Goal: Task Accomplishment & Management: Use online tool/utility

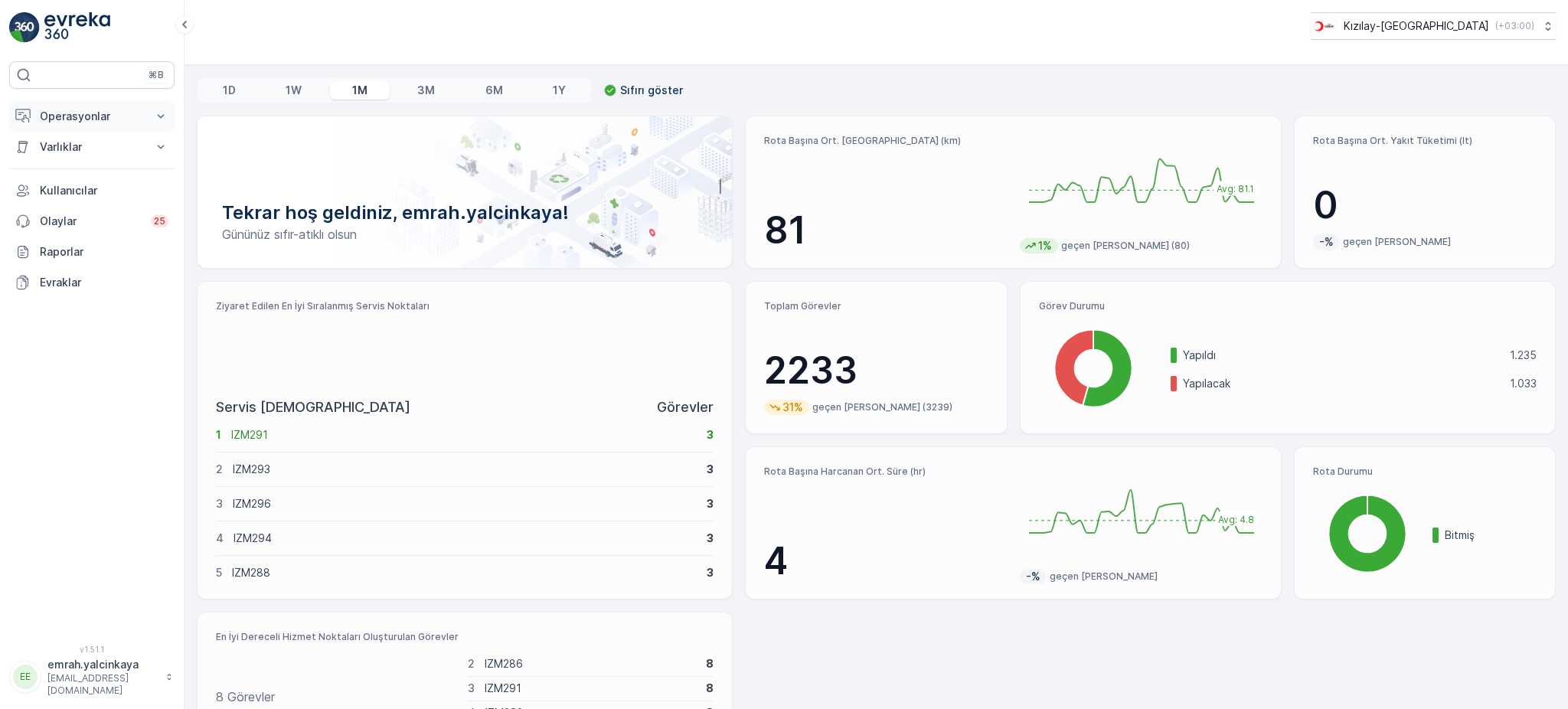
click at [45, 115] on p "Operasyonlar" at bounding box center [92, 117] width 104 height 16
click at [90, 190] on p "Rotalar & Görevler" at bounding box center [86, 186] width 95 height 16
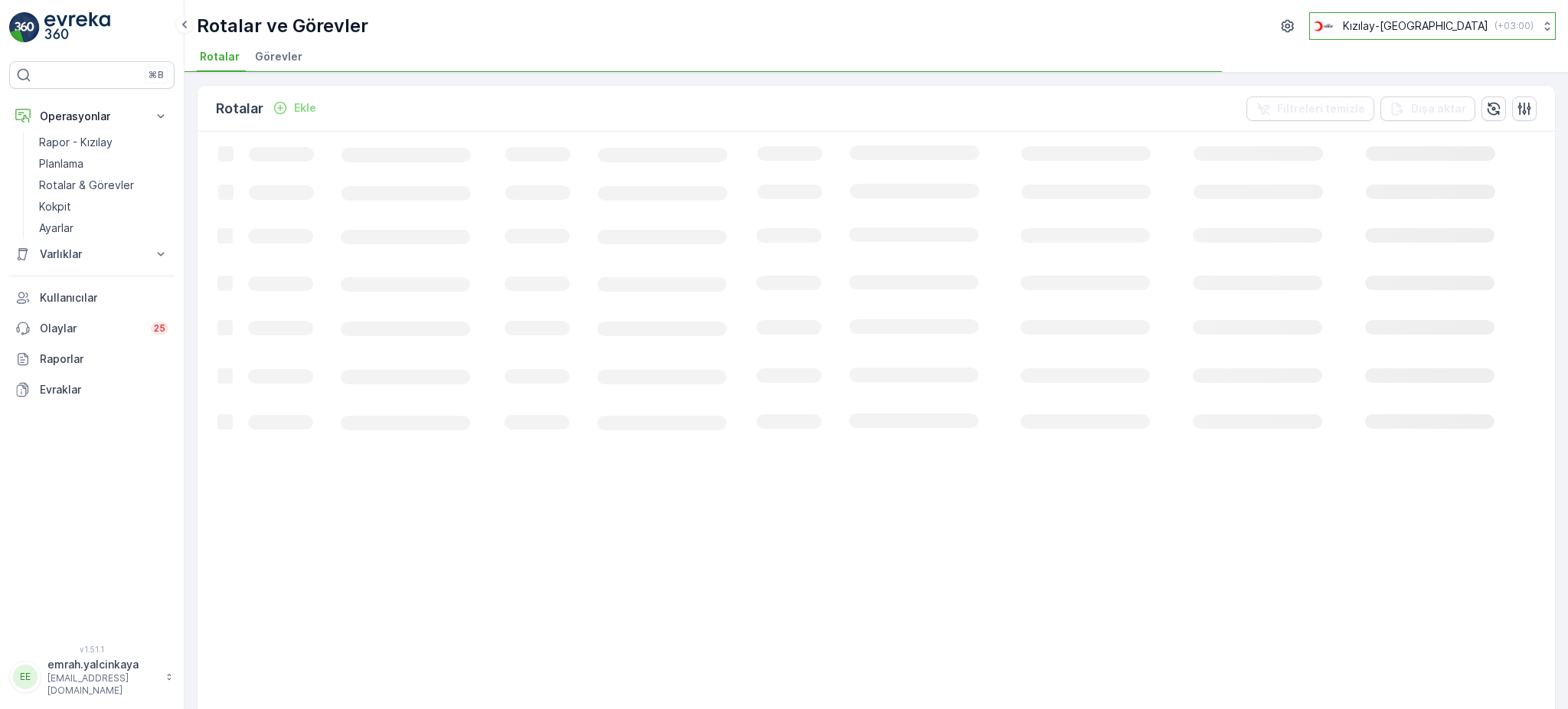
click at [1430, 29] on p "Kızılay-[GEOGRAPHIC_DATA]" at bounding box center [1415, 27] width 145 height 16
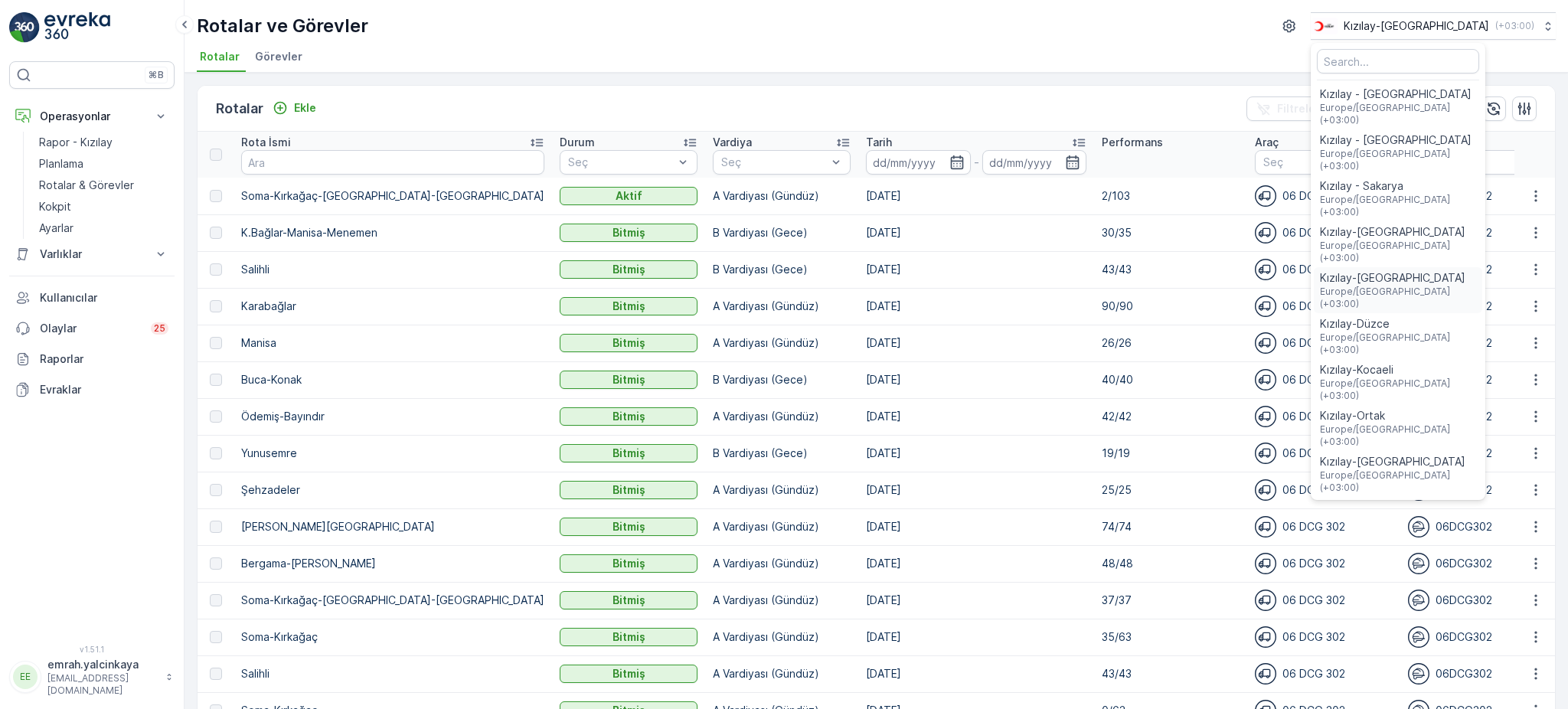
click at [1453, 286] on span "Europe/Istanbul (+03:00)" at bounding box center [1397, 298] width 156 height 25
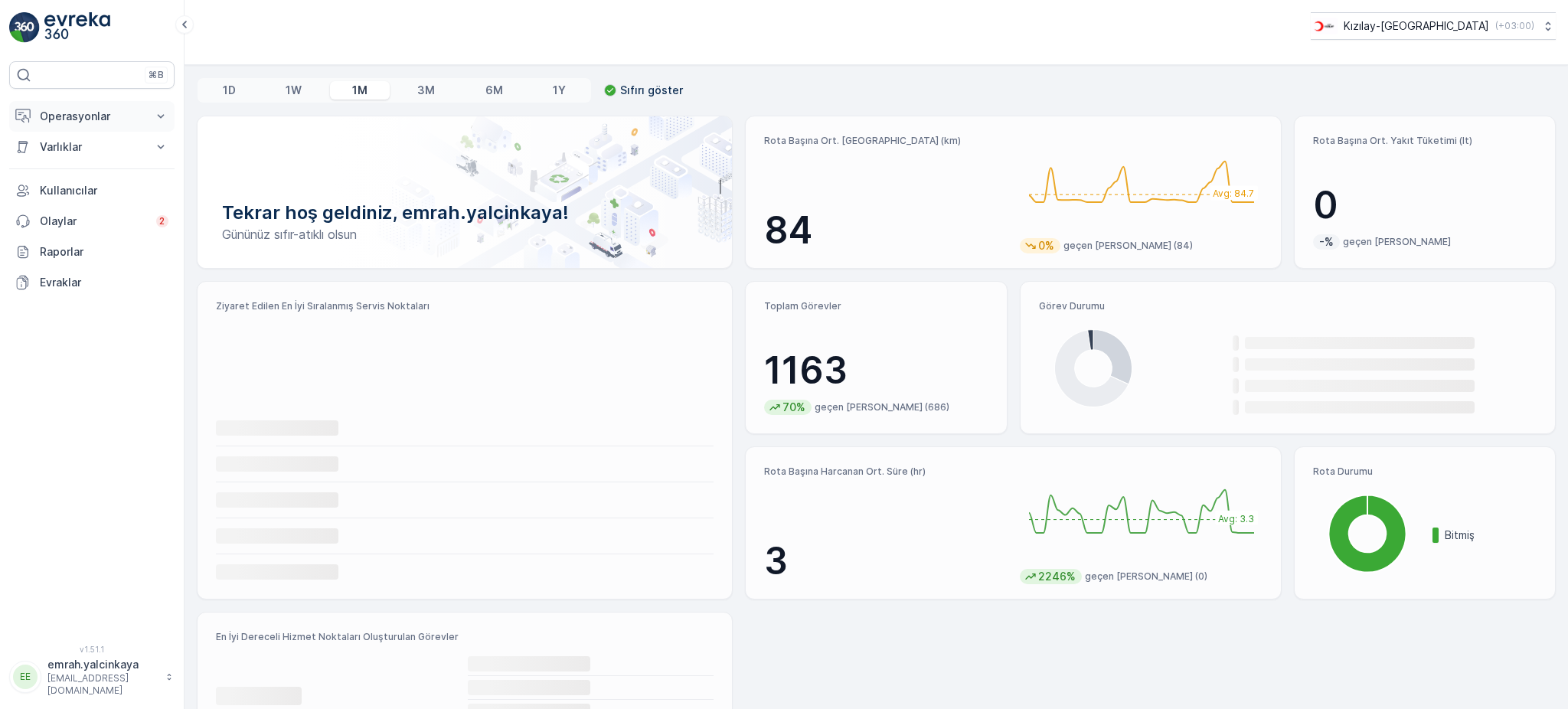
click at [57, 117] on p "Operasyonlar" at bounding box center [92, 117] width 104 height 16
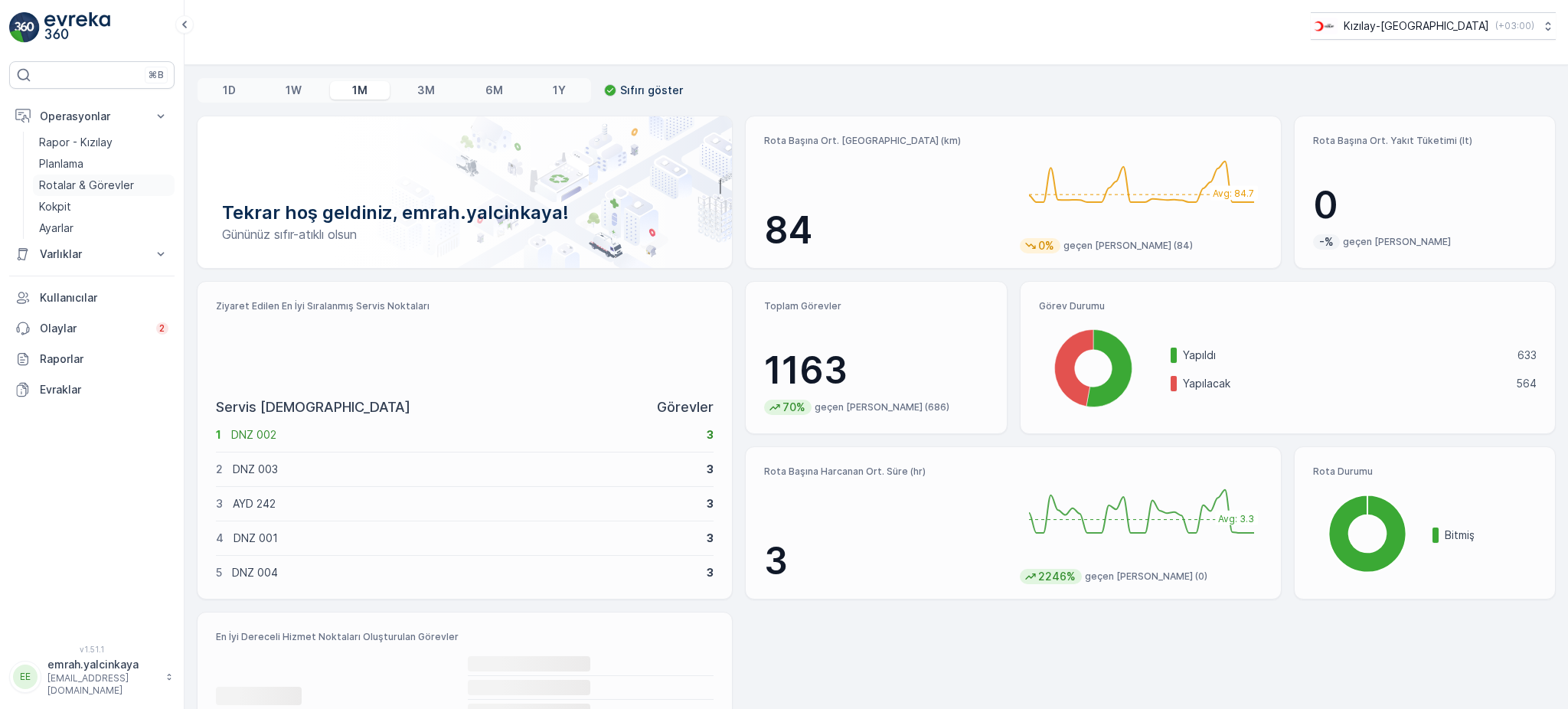
click at [64, 191] on p "Rotalar & Görevler" at bounding box center [86, 186] width 95 height 16
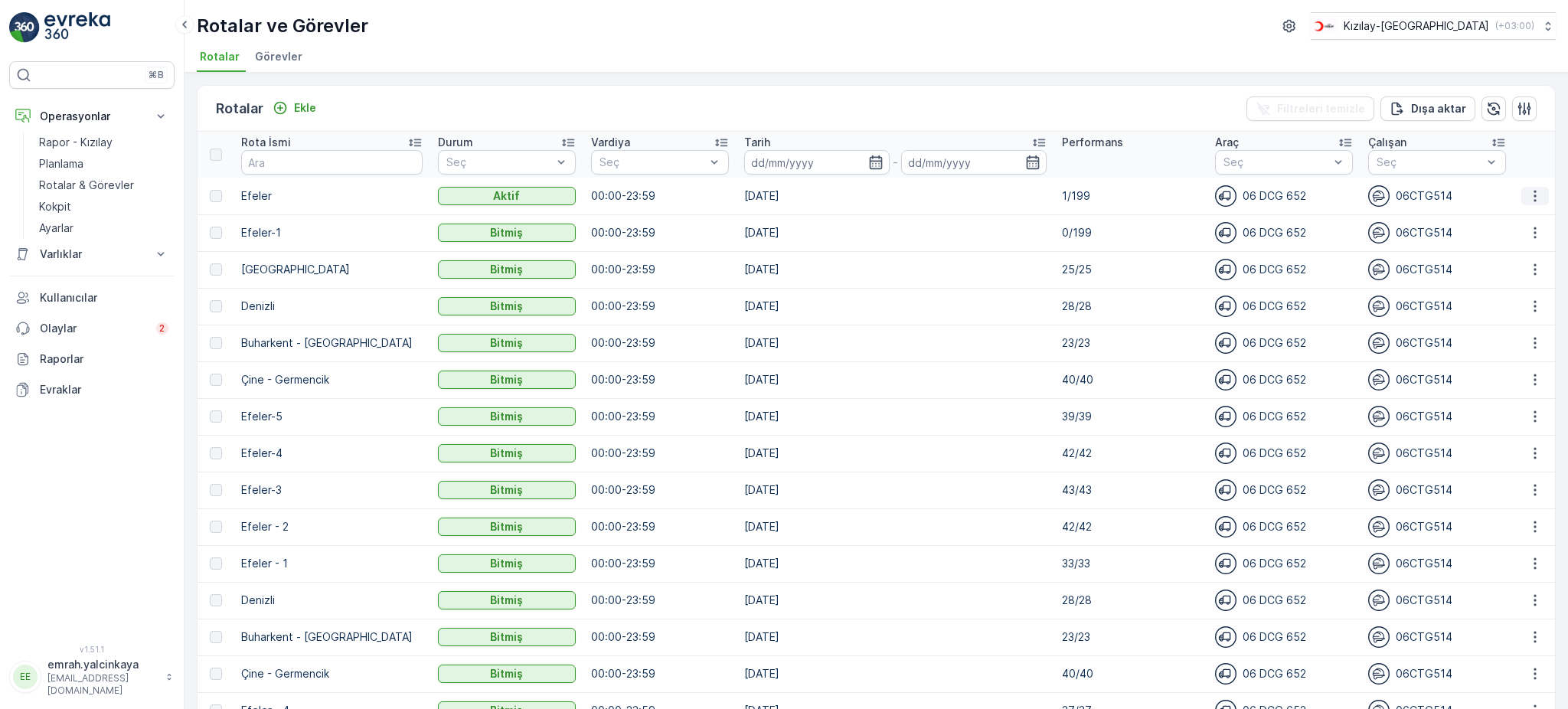
click at [1527, 191] on icon "button" at bounding box center [1535, 196] width 16 height 16
click at [1512, 237] on span "Rota Takibini Görüntüle" at bounding box center [1499, 239] width 120 height 16
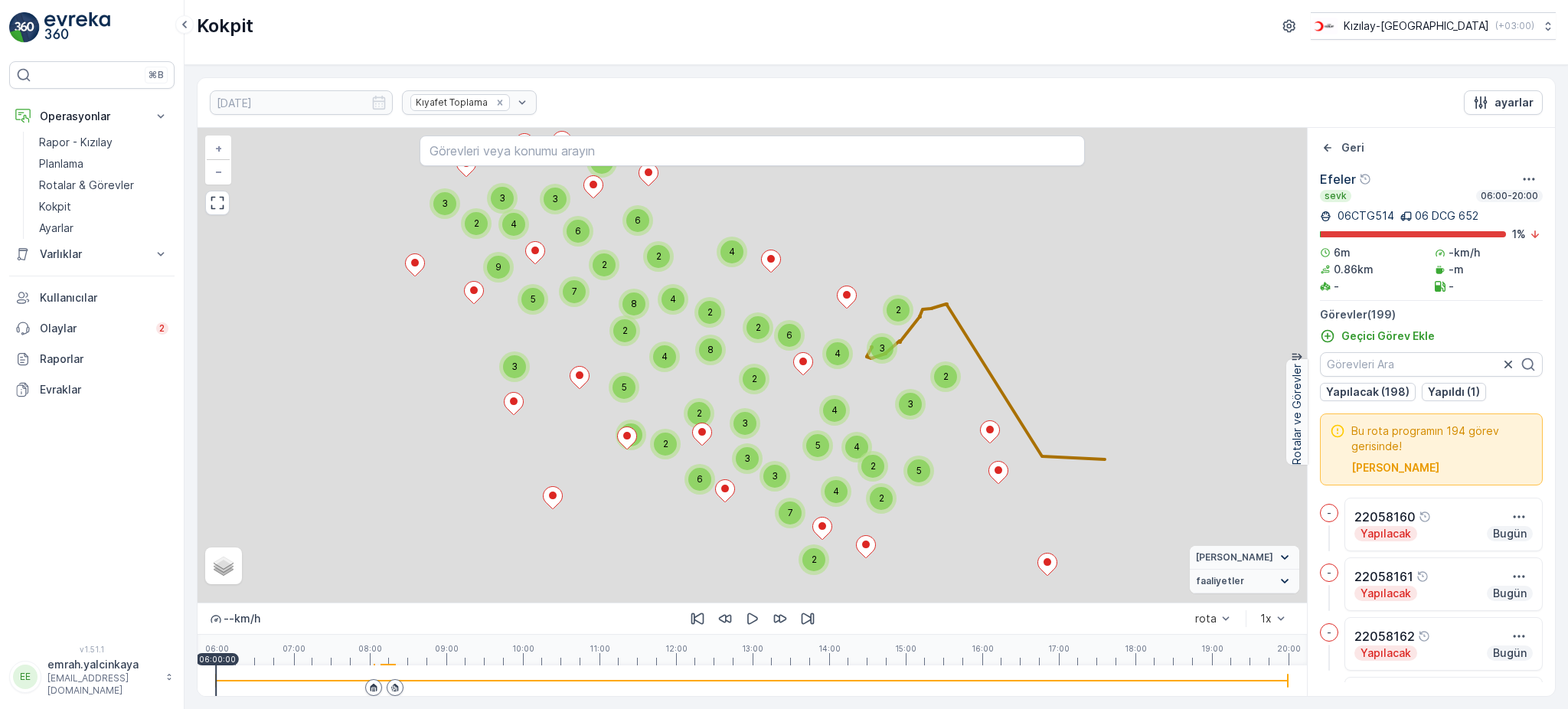
click at [370, 690] on icon at bounding box center [373, 687] width 7 height 8
click at [747, 618] on icon "button" at bounding box center [752, 619] width 11 height 12
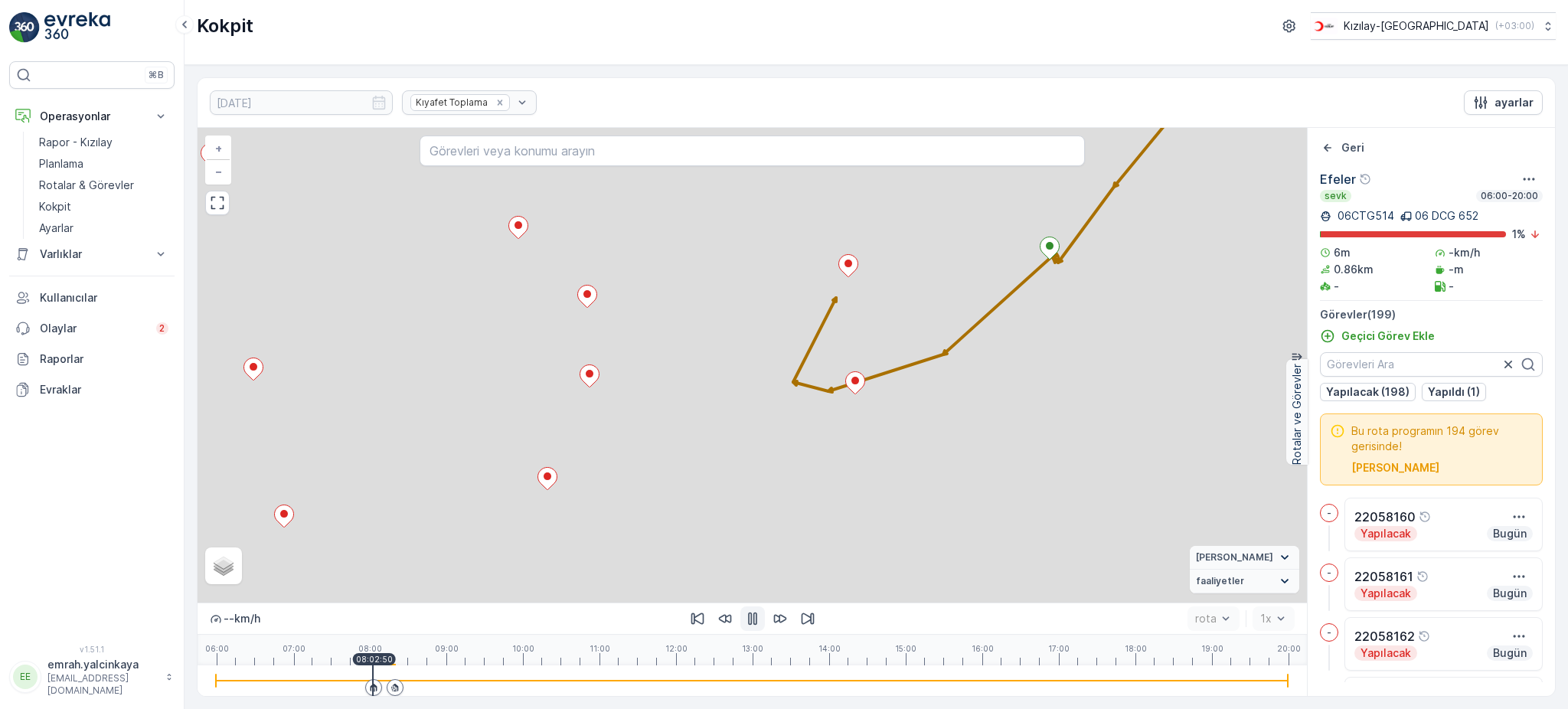
drag, startPoint x: 838, startPoint y: 314, endPoint x: 838, endPoint y: 343, distance: 29.0
click at [838, 343] on div "2 + − Uydu Yol haritası Arazi Karışık Leaflet Vekil Durumu Hareket halinde Sabi…" at bounding box center [752, 364] width 1109 height 474
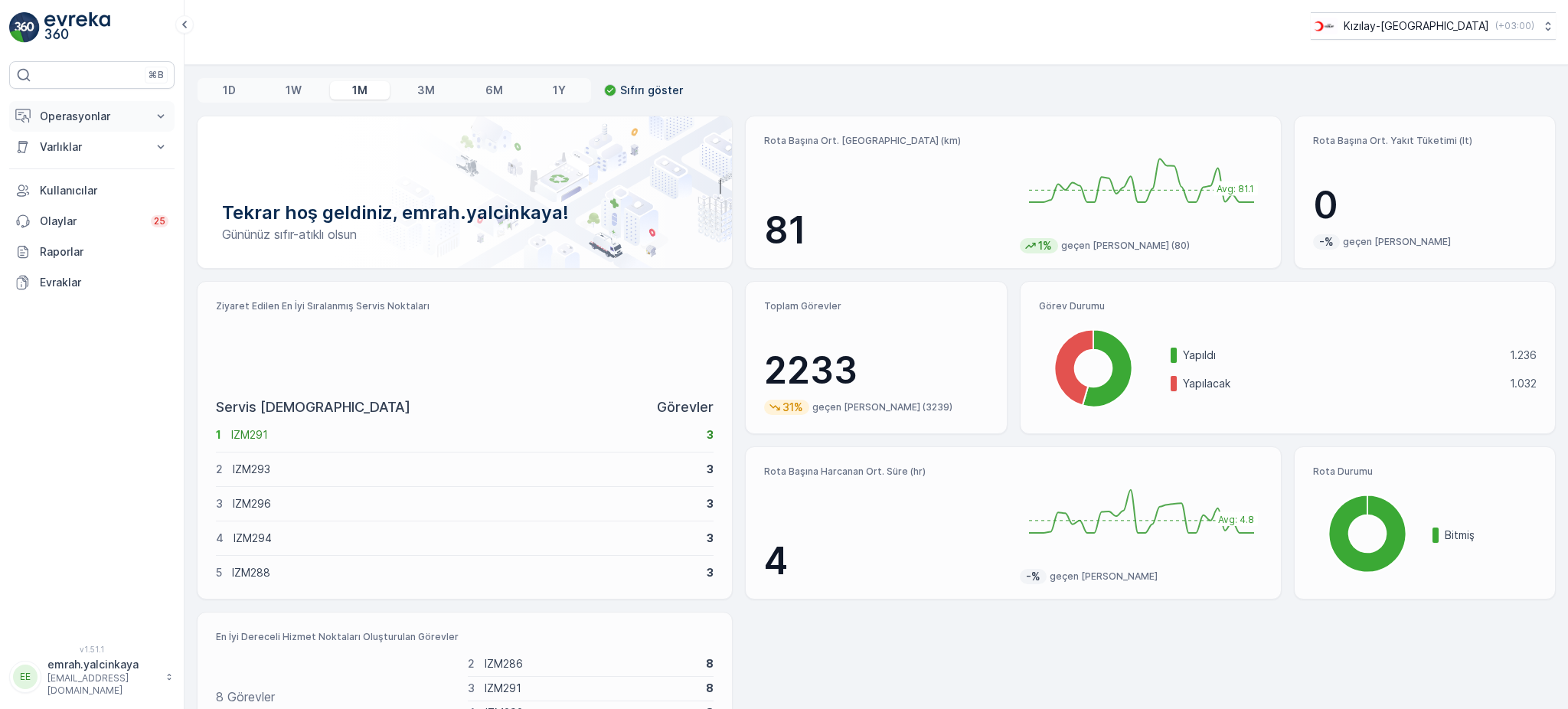
click at [75, 111] on p "Operasyonlar" at bounding box center [92, 117] width 104 height 16
click at [54, 142] on p "Rapor - Kızılay" at bounding box center [76, 142] width 74 height 16
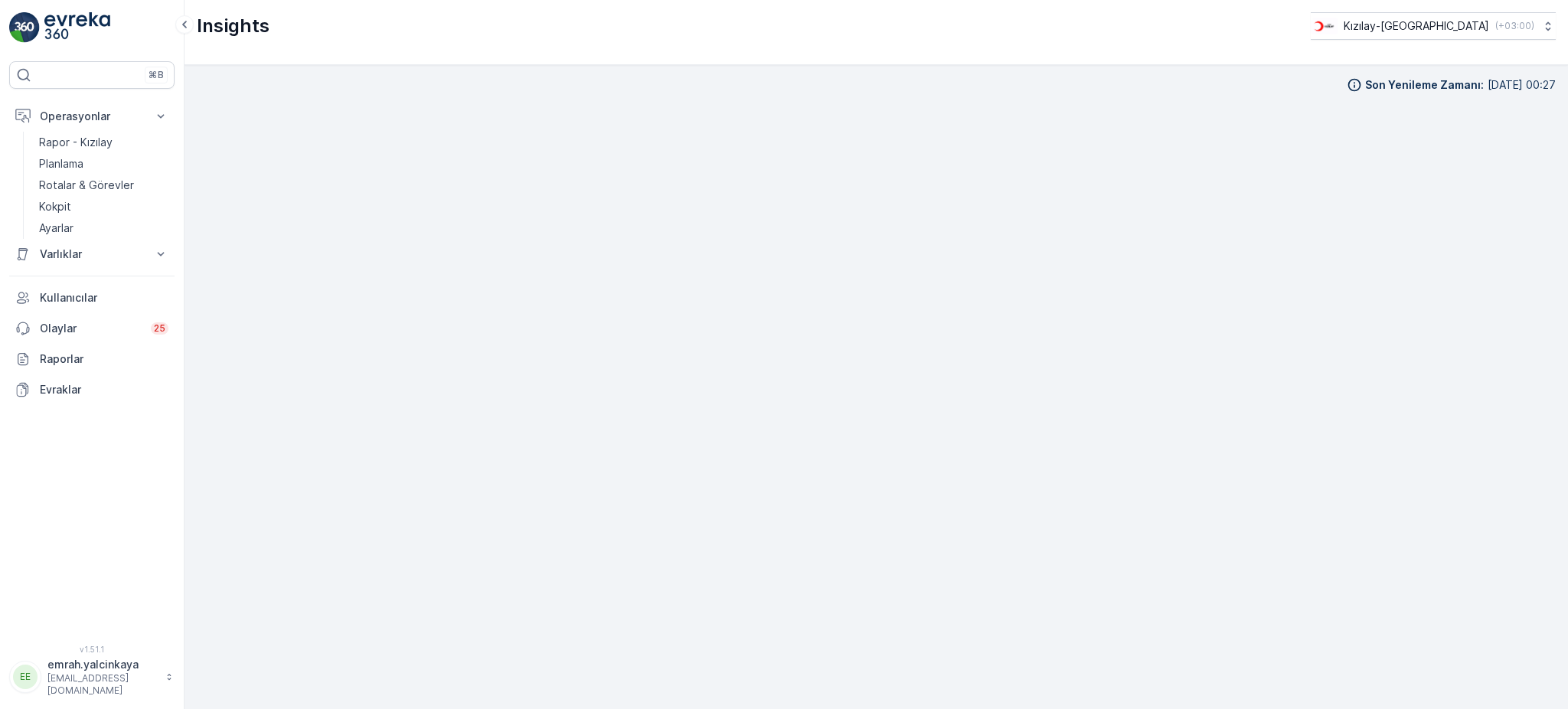
scroll to position [16, 0]
click at [78, 179] on p "Rotalar & Görevler" at bounding box center [86, 186] width 95 height 16
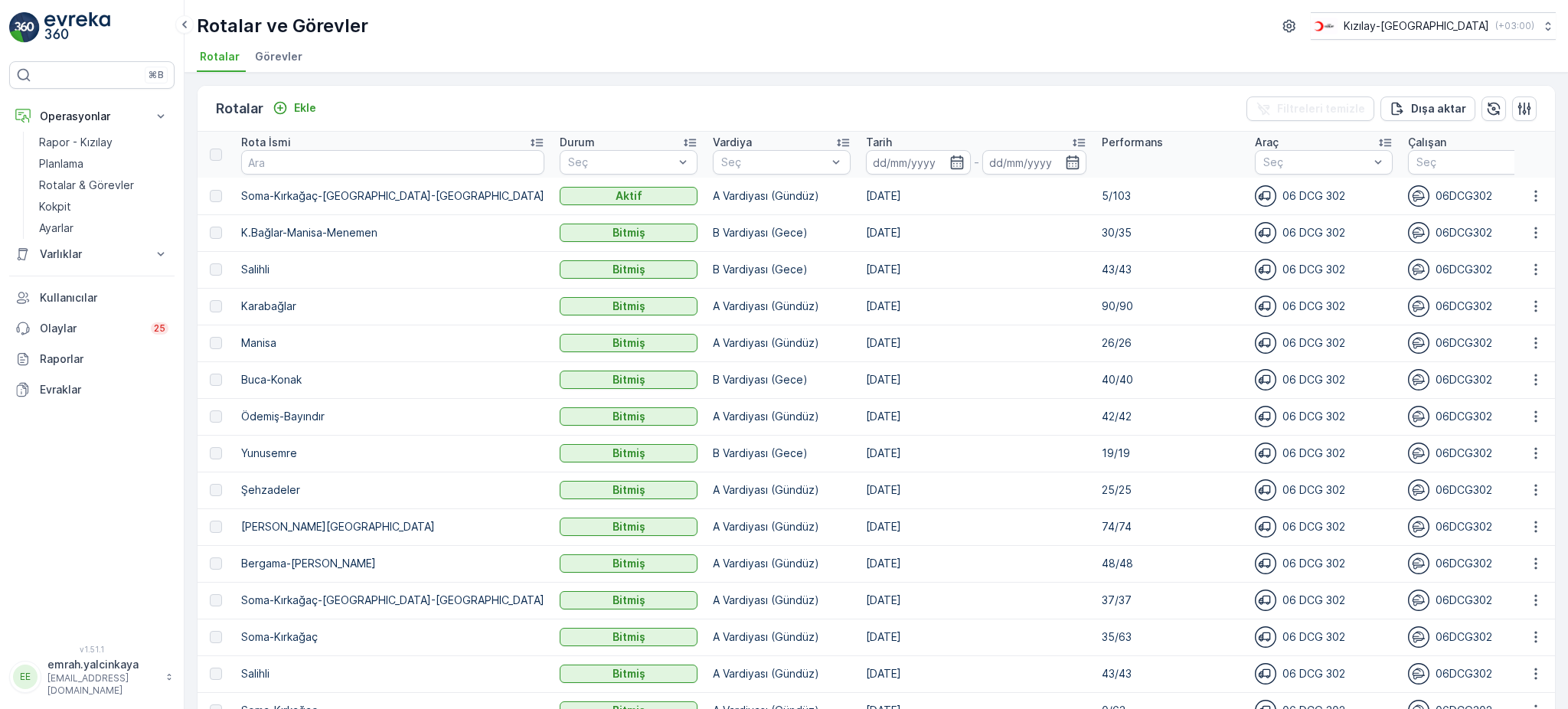
click at [713, 194] on p "A Vardiyası (Gündüz)" at bounding box center [782, 196] width 137 height 16
